Goal: Task Accomplishment & Management: Manage account settings

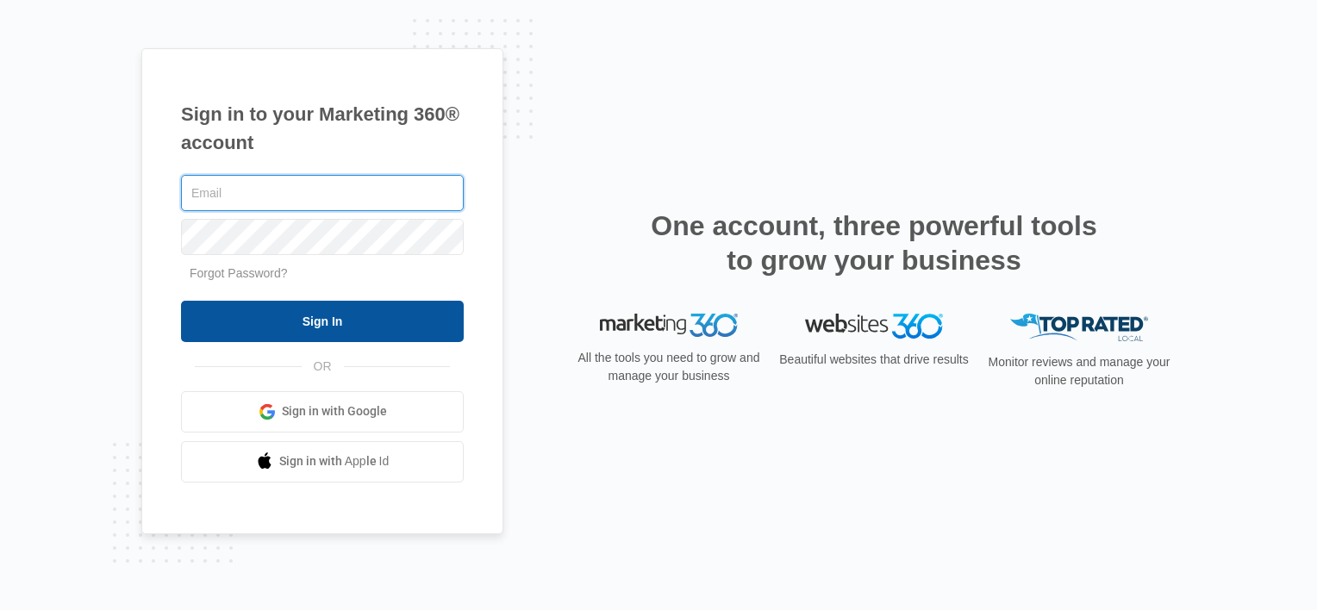
type input "[EMAIL_ADDRESS][DOMAIN_NAME]"
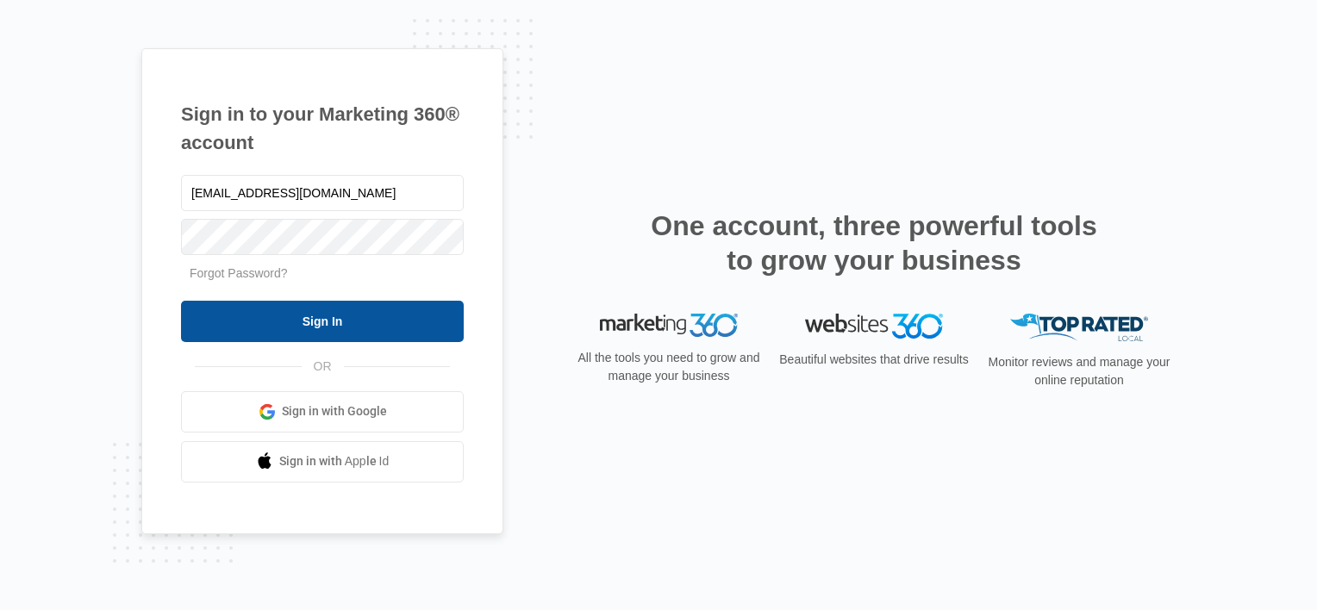
click at [385, 328] on input "Sign In" at bounding box center [322, 321] width 283 height 41
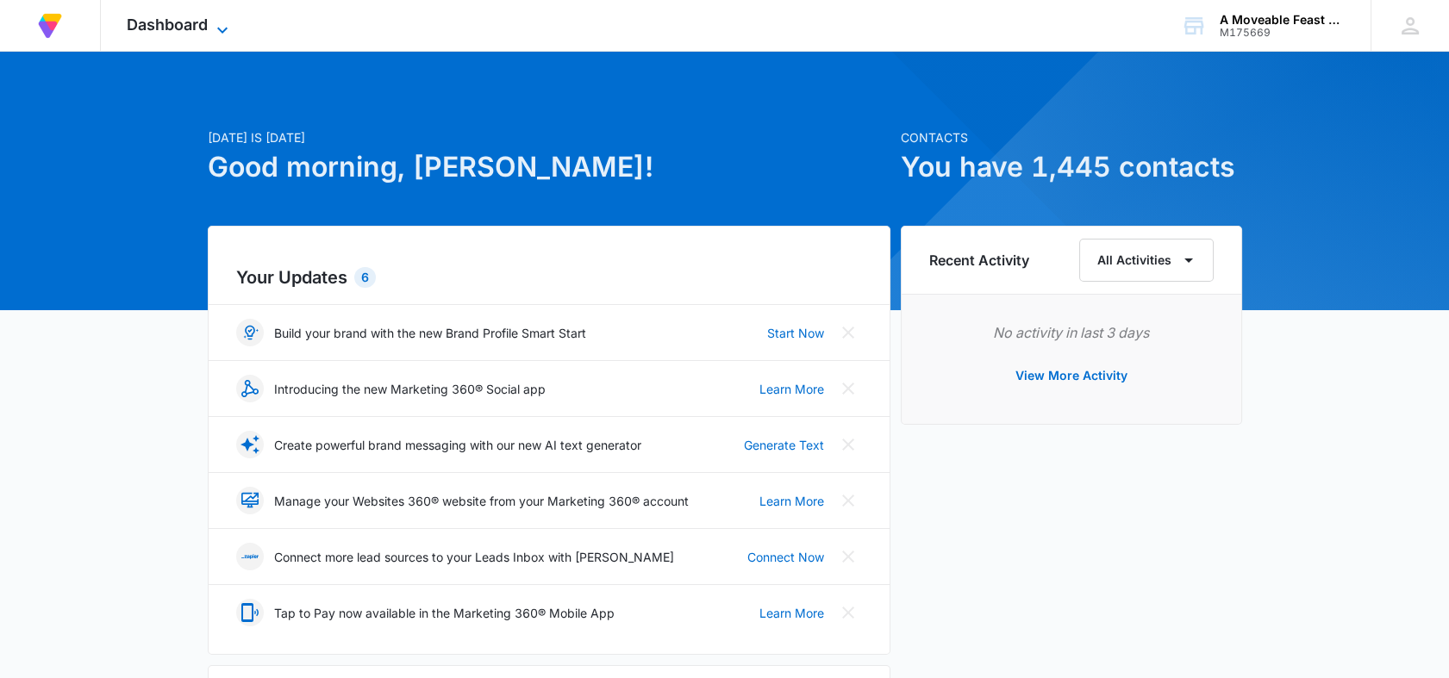
click at [228, 20] on icon at bounding box center [222, 30] width 21 height 21
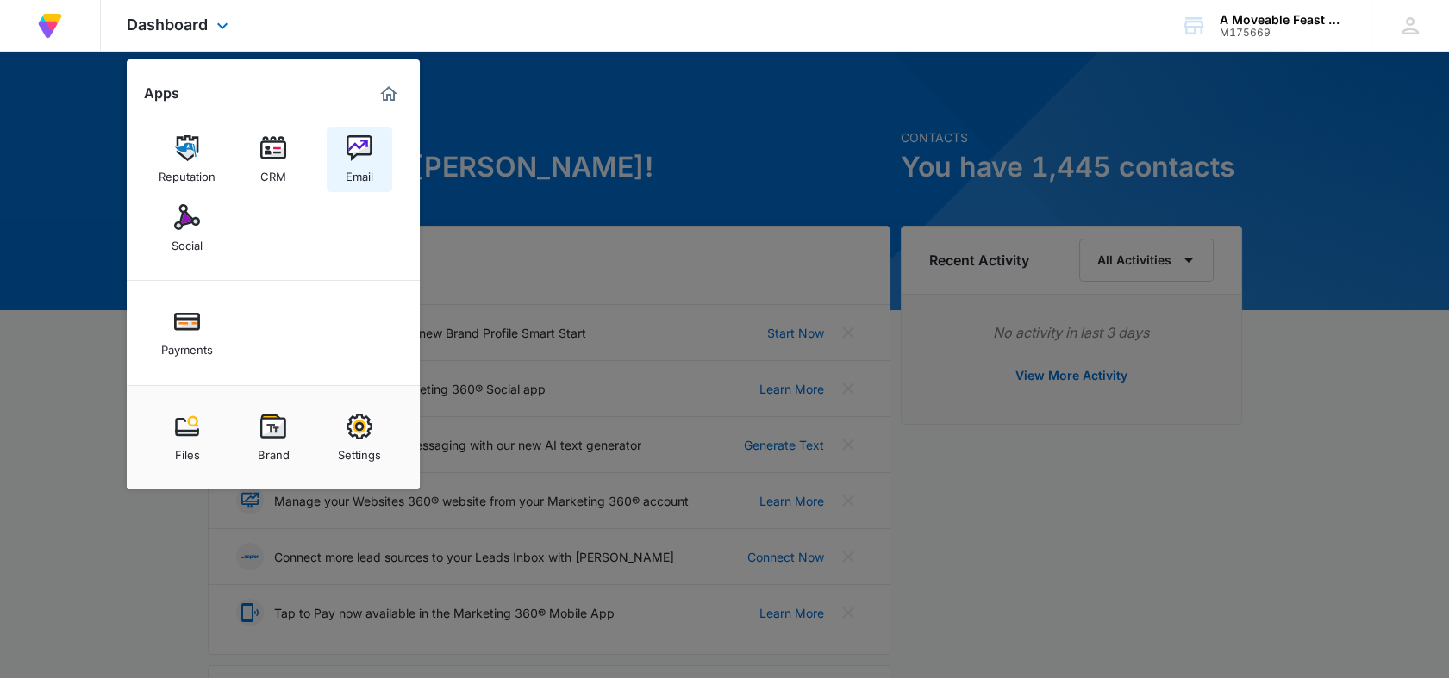
click at [365, 141] on img at bounding box center [359, 148] width 26 height 26
